Goal: Transaction & Acquisition: Purchase product/service

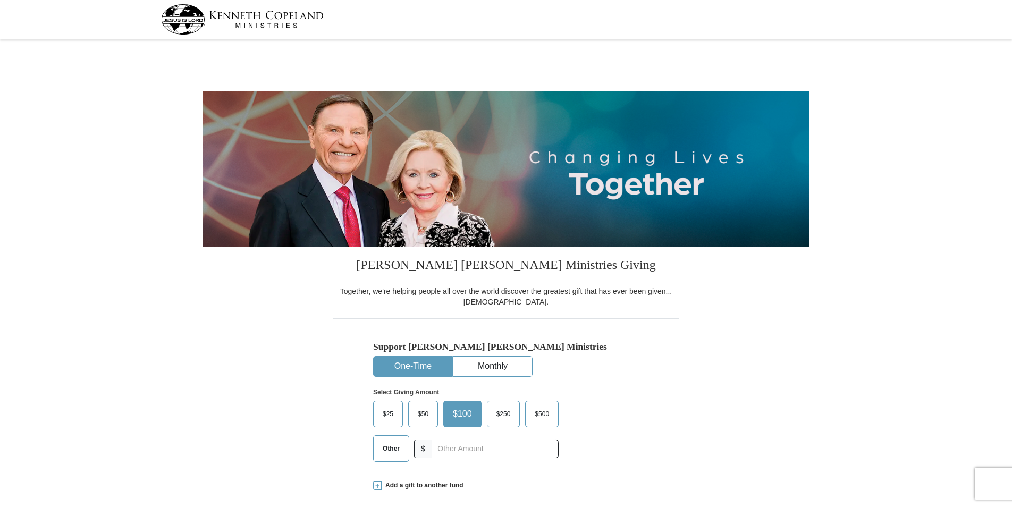
select select "FL"
click at [392, 451] on span "Other" at bounding box center [392, 449] width 28 height 16
click at [0, 0] on input "Other" at bounding box center [0, 0] width 0 height 0
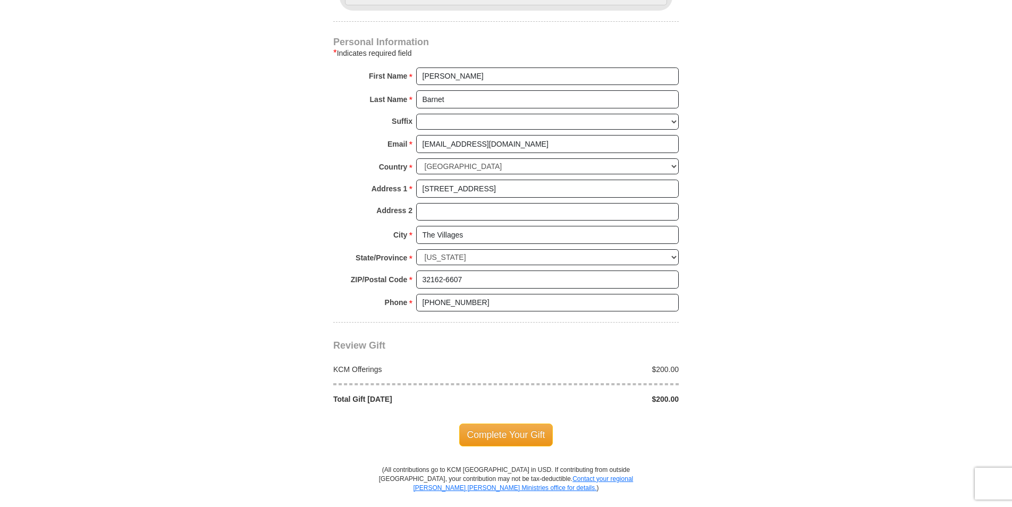
scroll to position [691, 0]
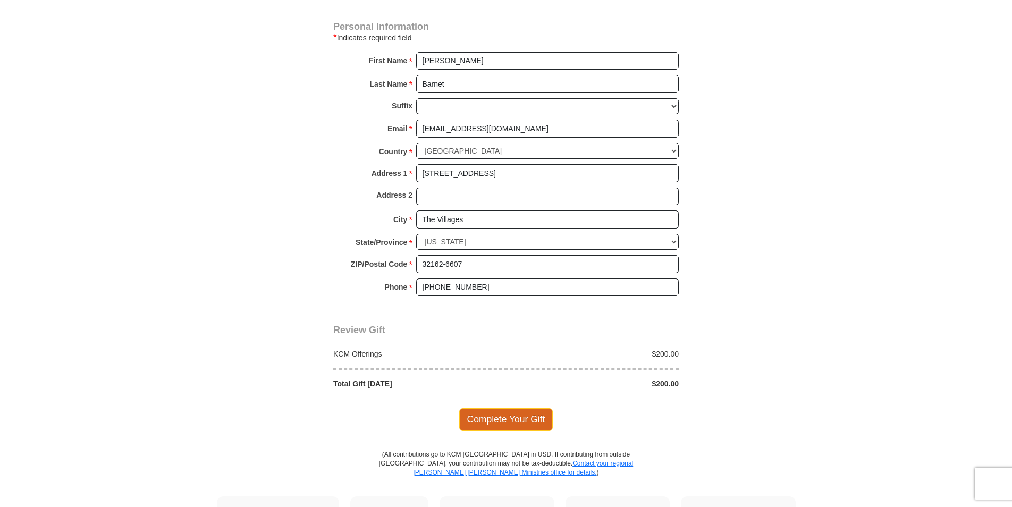
type input "200.00"
click at [513, 418] on span "Complete Your Gift" at bounding box center [506, 419] width 94 height 22
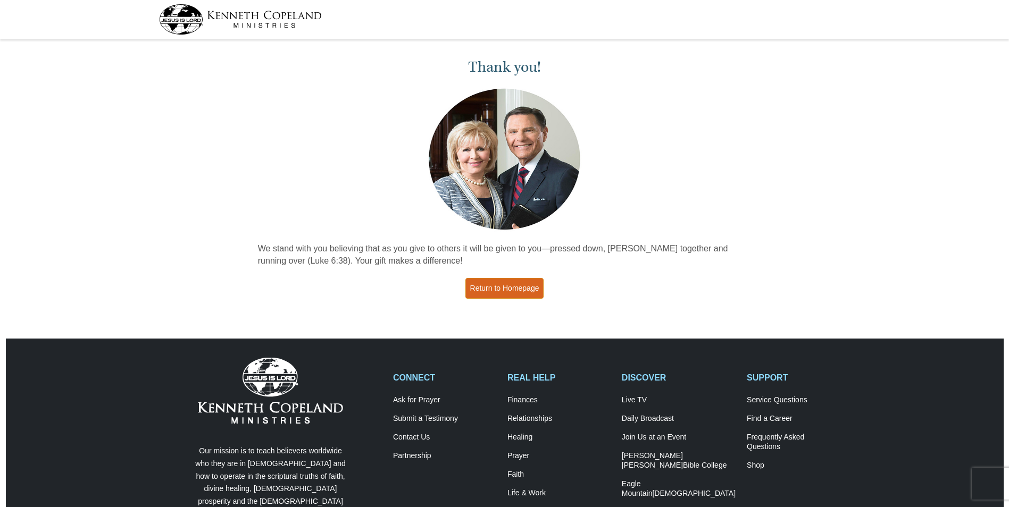
click at [508, 286] on link "Return to Homepage" at bounding box center [504, 288] width 79 height 21
